Goal: Task Accomplishment & Management: Manage account settings

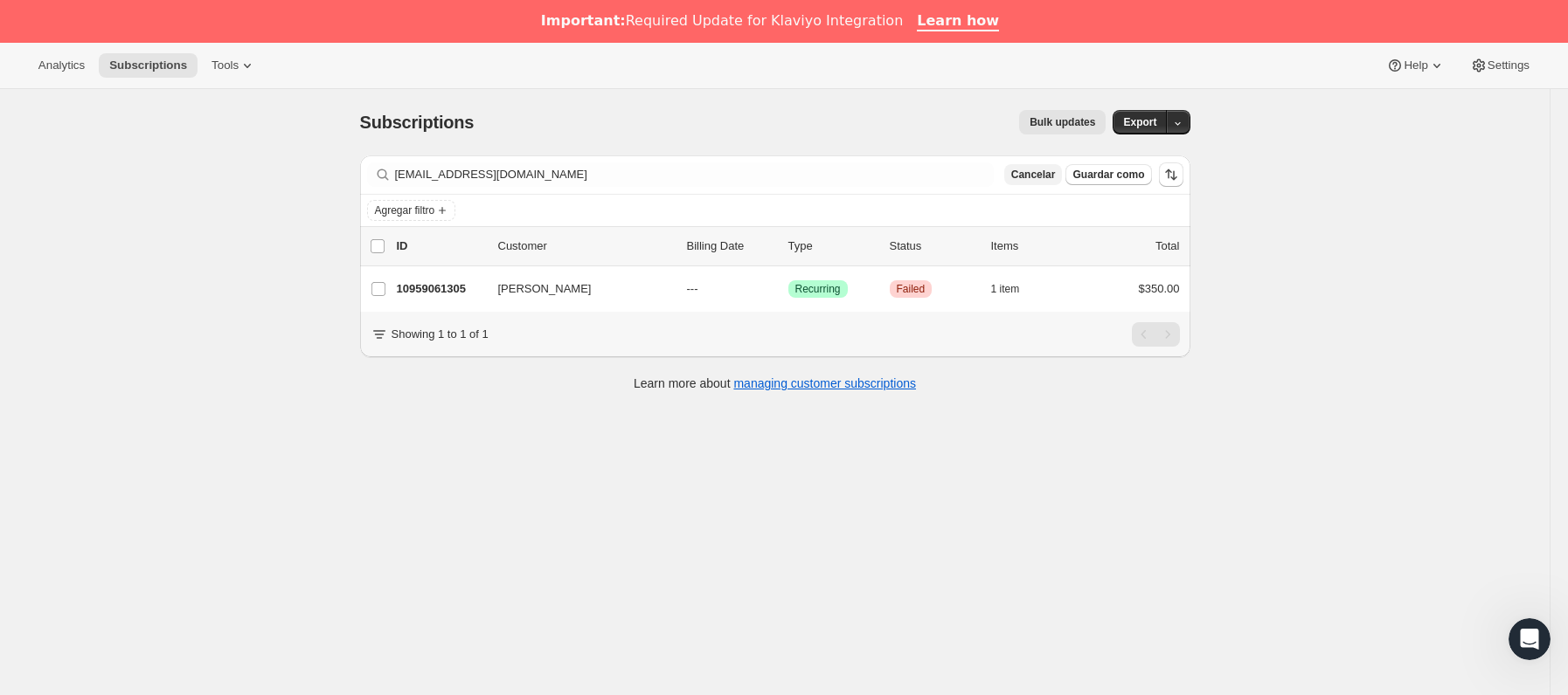
click at [1042, 175] on span "Cancelar" at bounding box center [1033, 174] width 45 height 14
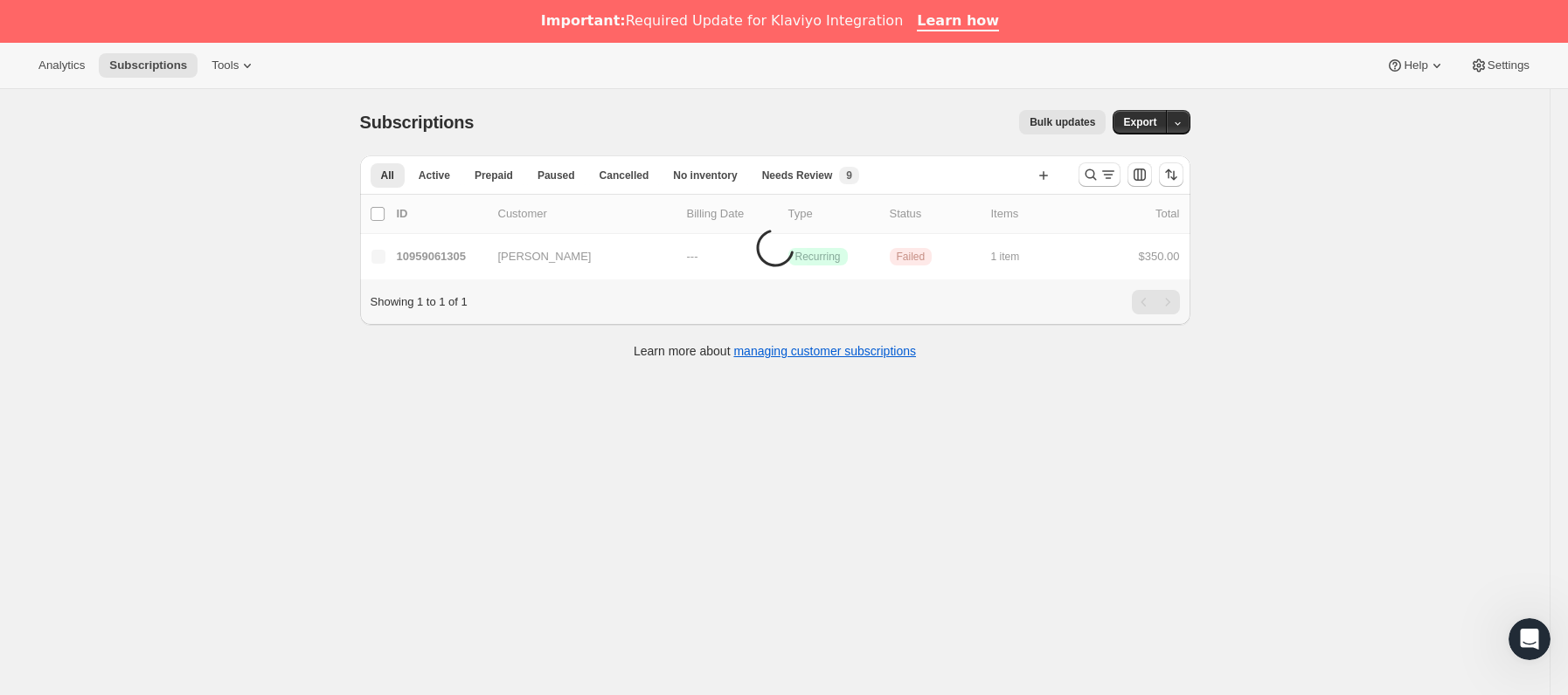
click at [1130, 180] on div at bounding box center [1130, 174] width 118 height 35
click at [1107, 172] on icon "Buscar y filtrar resultados" at bounding box center [1108, 174] width 17 height 17
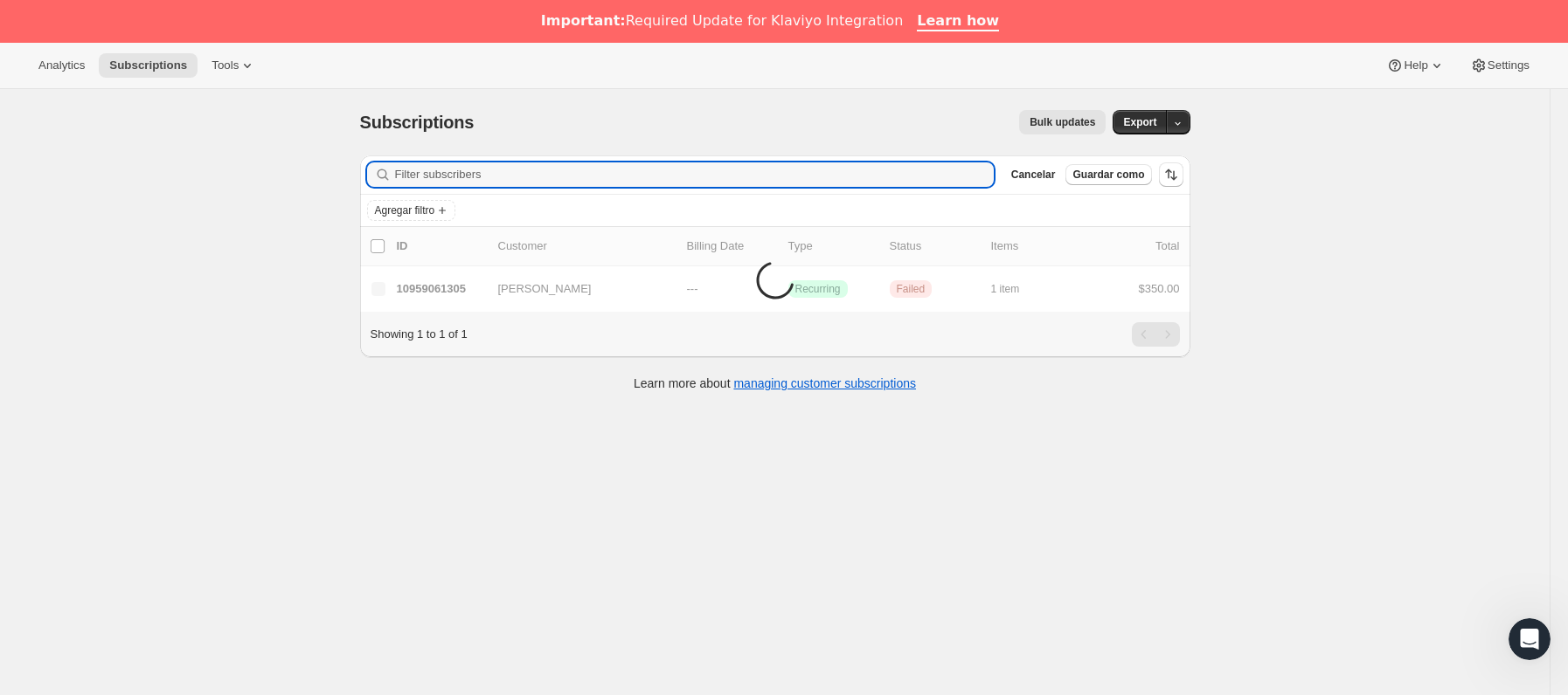
paste input "[PERSON_NAME][EMAIL_ADDRESS][DOMAIN_NAME]"
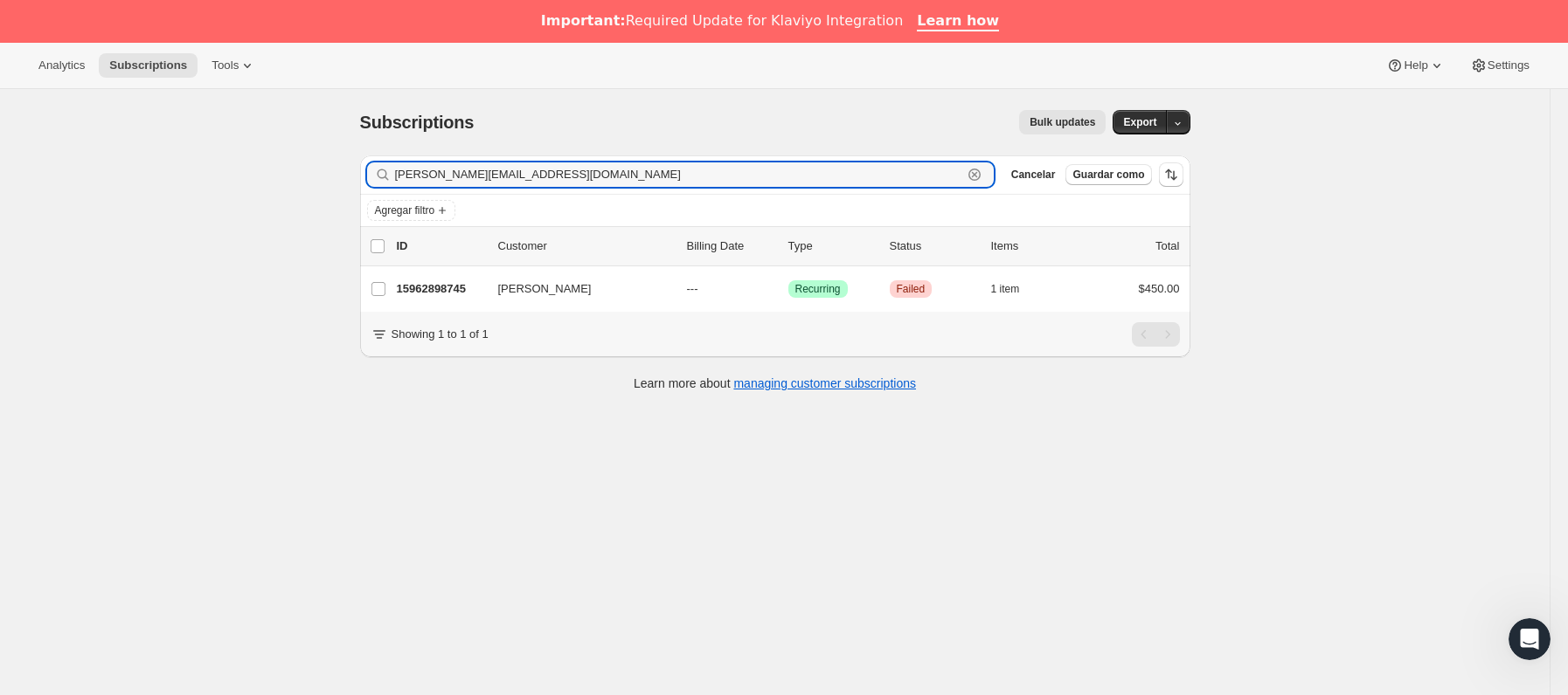
drag, startPoint x: 735, startPoint y: 179, endPoint x: 329, endPoint y: 182, distance: 406.0
click at [329, 182] on div "Subscriptions. Esta página está lista Subscriptions Bulk updates Más acciones B…" at bounding box center [775, 437] width 1550 height 695
paste input "slv.[PERSON_NAME]"
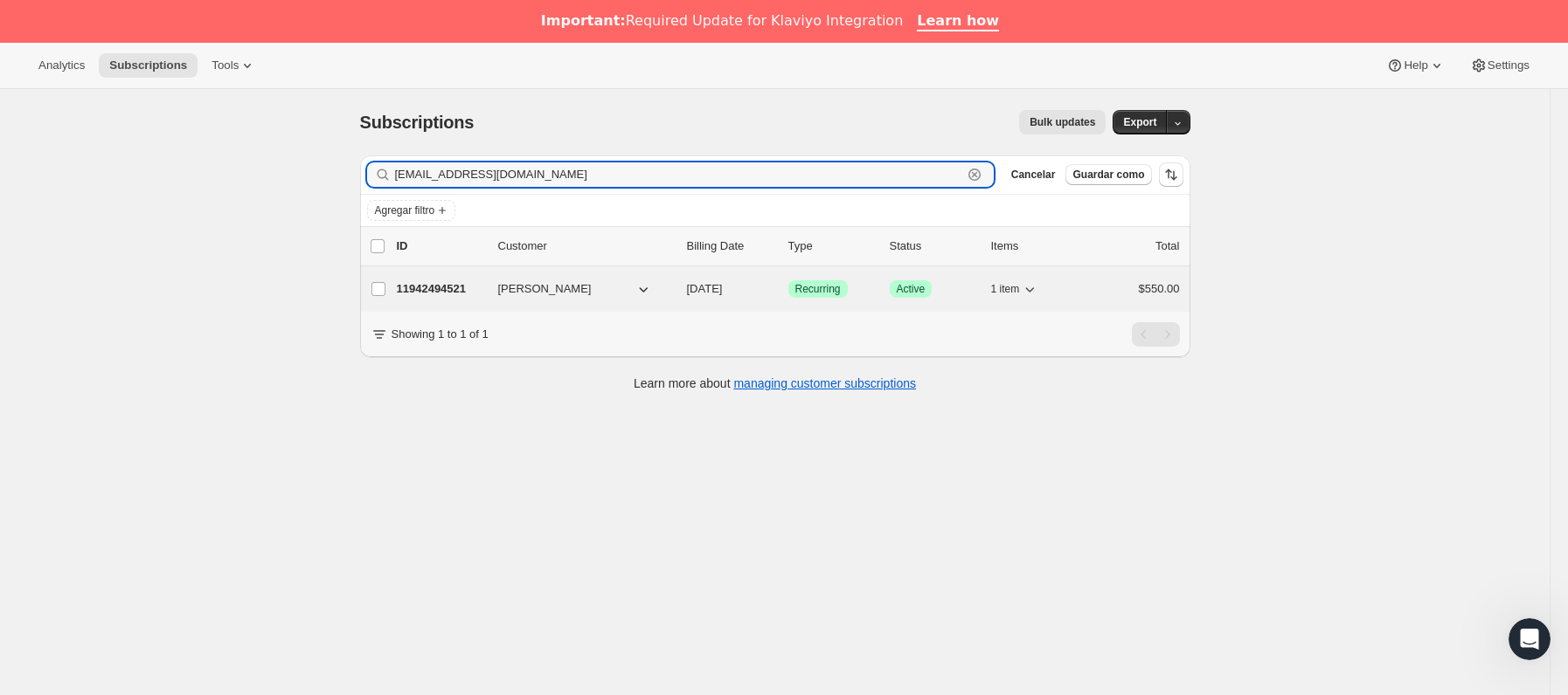
type input "[EMAIL_ADDRESS][DOMAIN_NAME]"
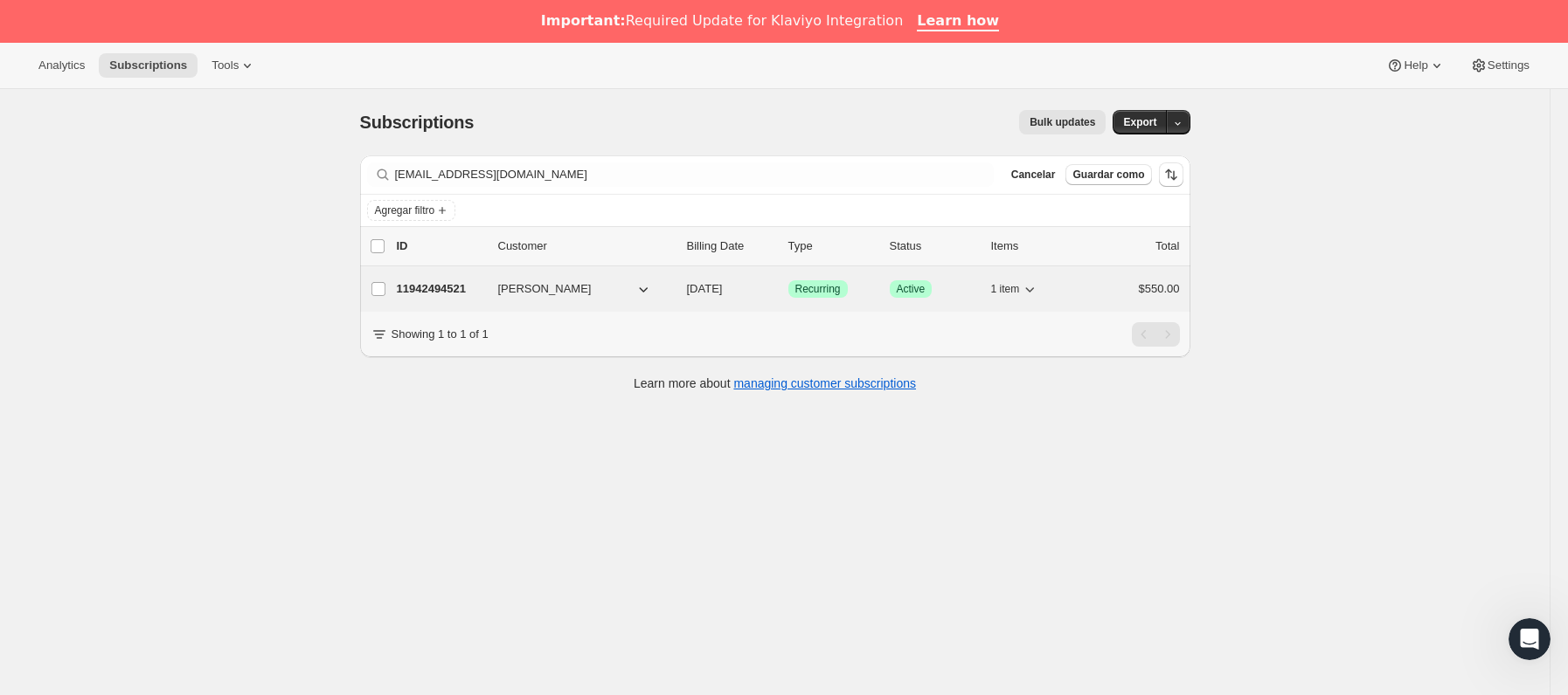
click at [479, 291] on p "11942494521" at bounding box center [441, 289] width 87 height 17
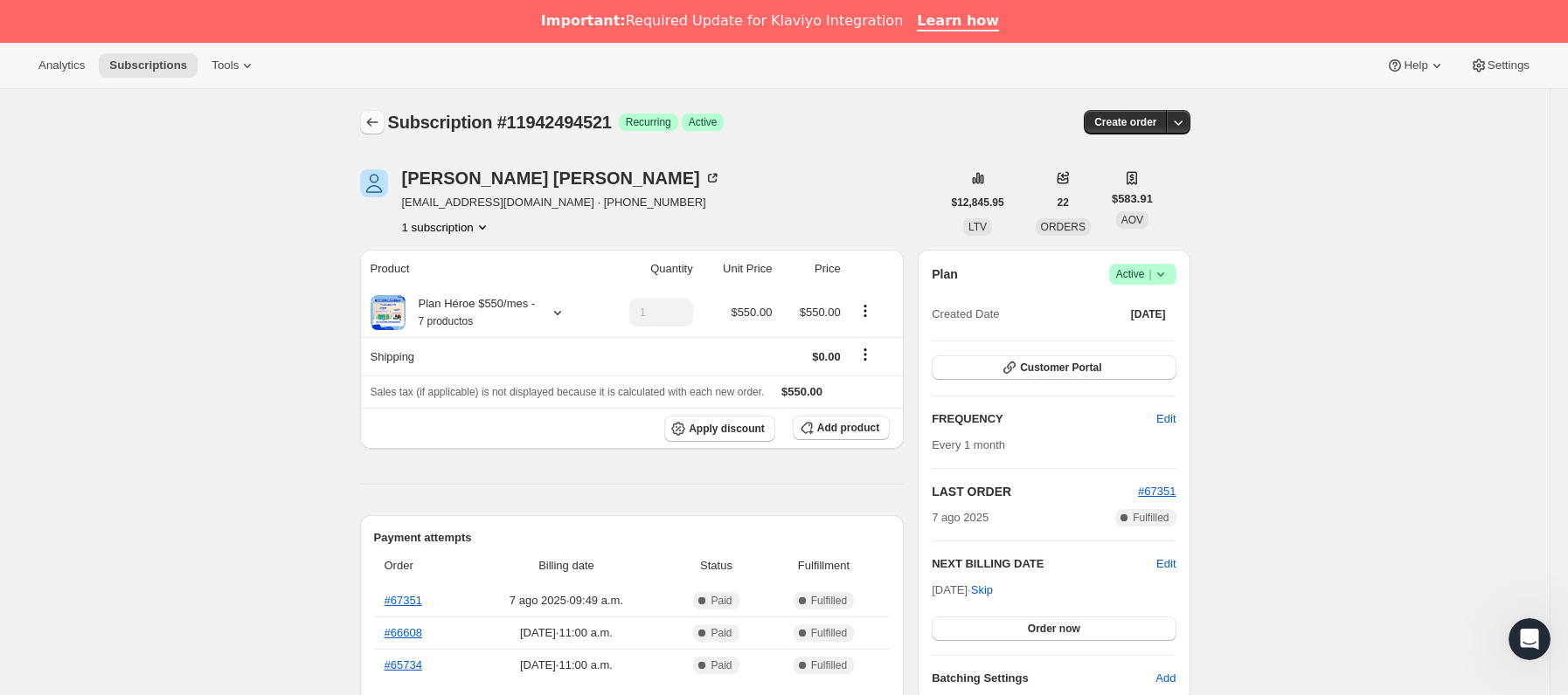
click at [378, 115] on icon "Subscriptions" at bounding box center [372, 122] width 17 height 17
